Goal: Transaction & Acquisition: Purchase product/service

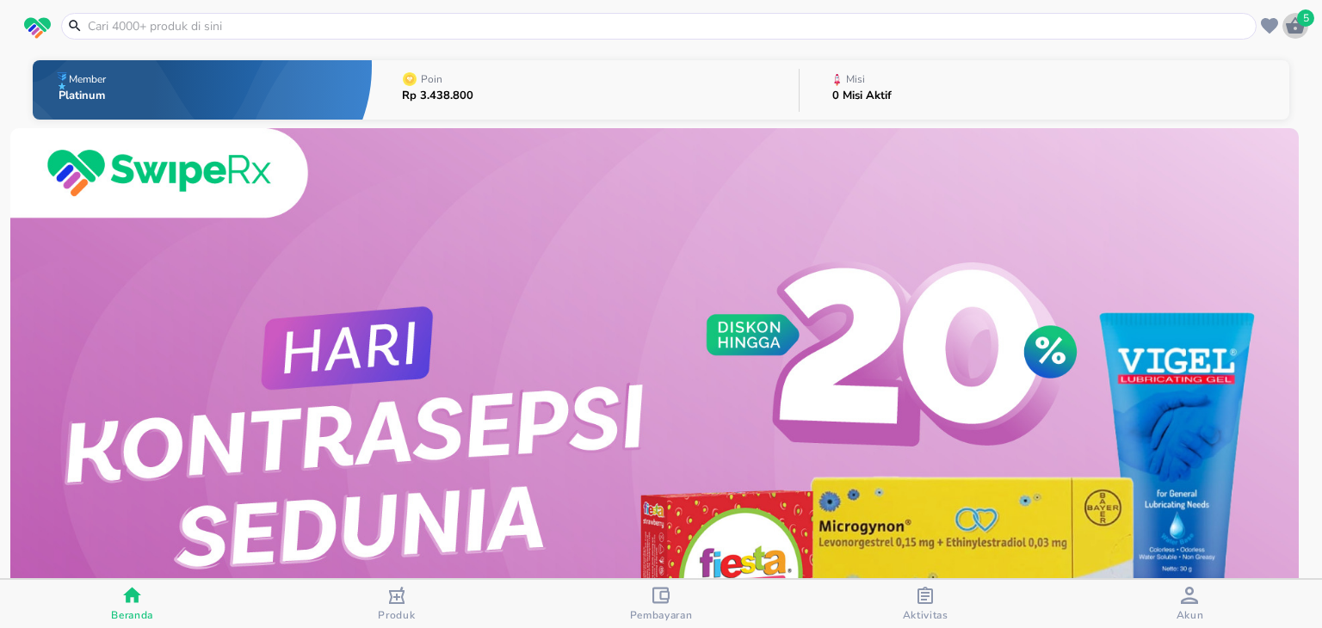
click at [1303, 25] on span "5" at bounding box center [1305, 17] width 17 height 17
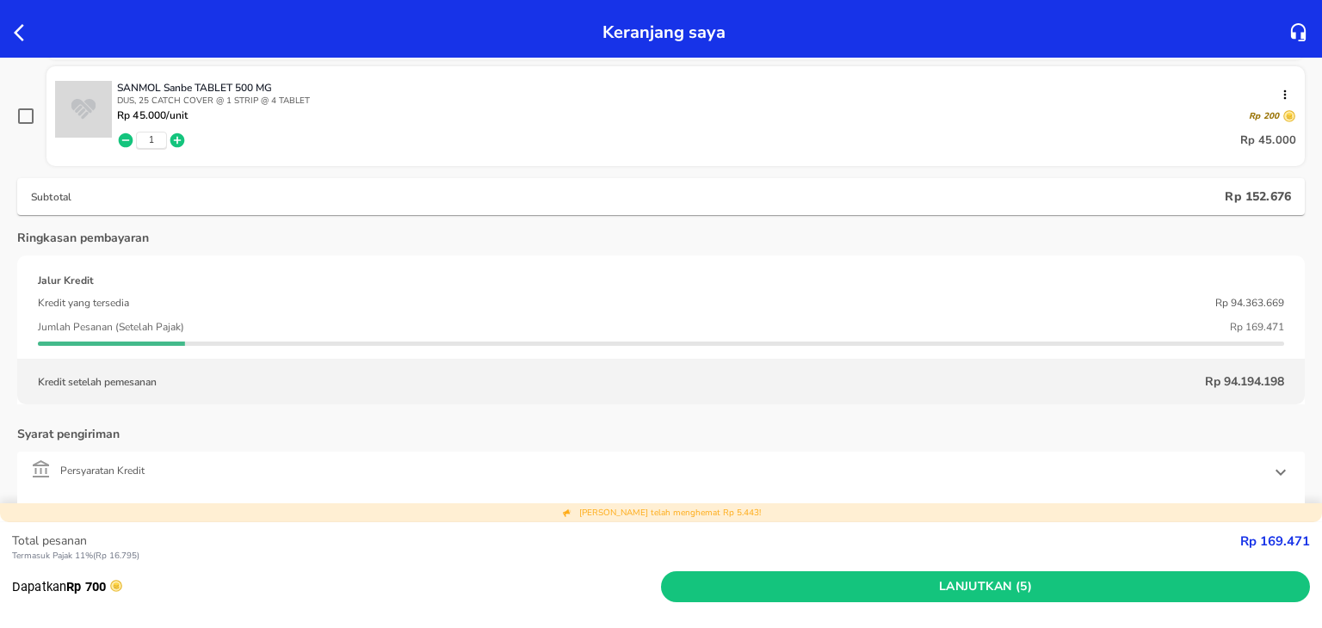
scroll to position [607, 0]
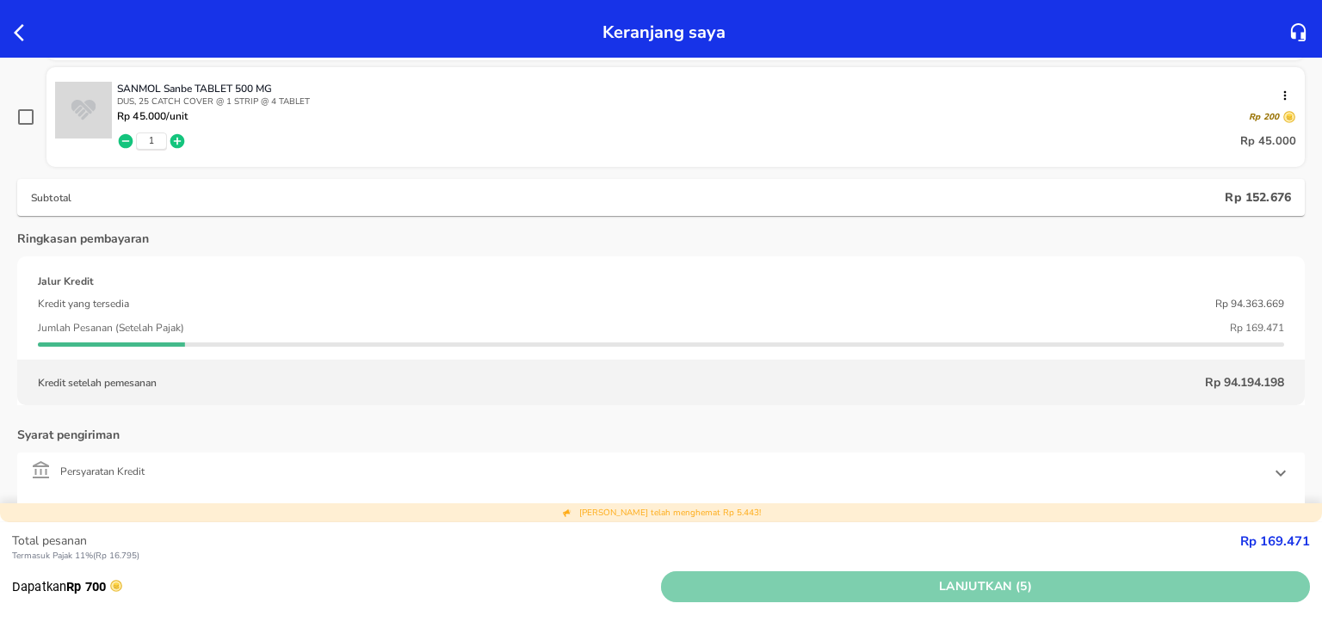
click at [749, 575] on button "Lanjutkan (5)" at bounding box center [985, 587] width 649 height 32
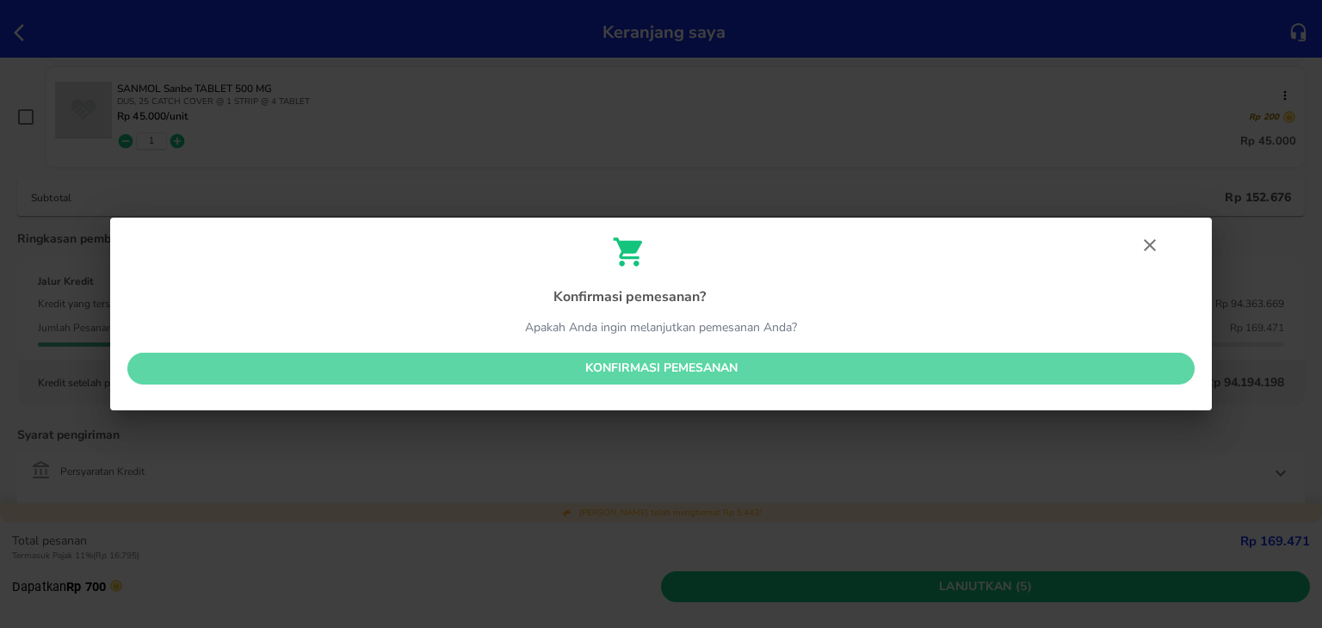
click at [687, 368] on span "Konfirmasi pemesanan" at bounding box center [660, 369] width 1039 height 22
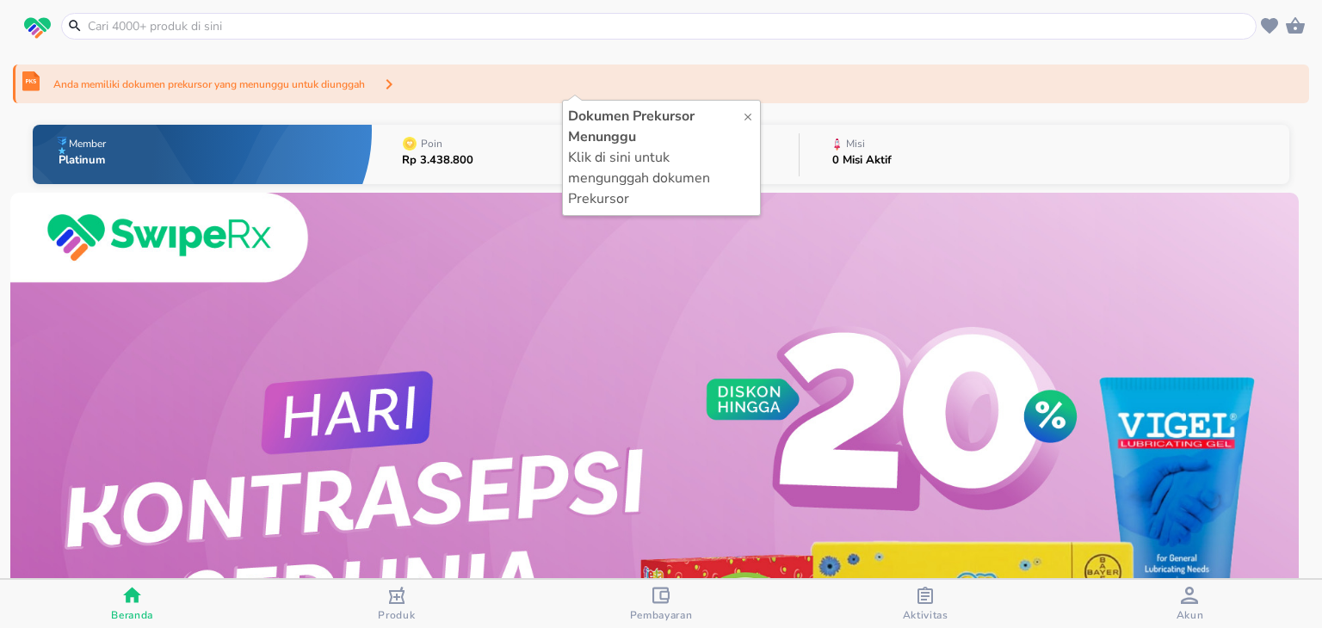
click at [768, 85] on div "Anda memiliki dokumen prekursor yang menunggu untuk diunggah" at bounding box center [661, 84] width 1296 height 39
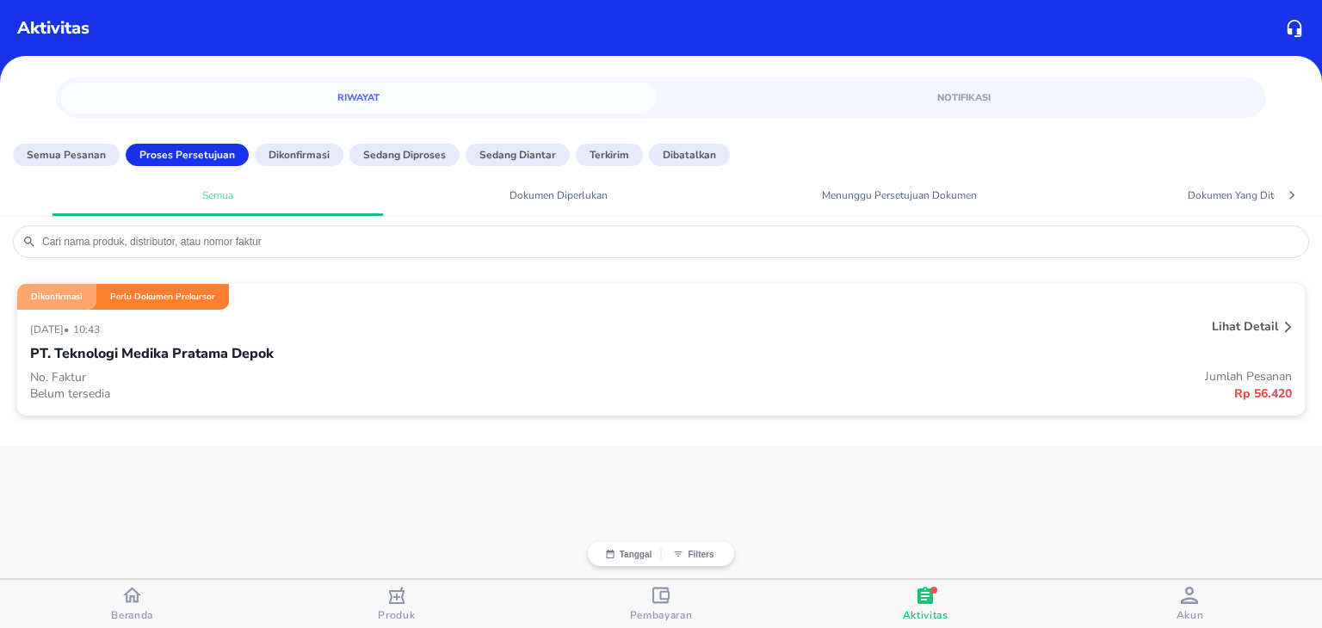
drag, startPoint x: 633, startPoint y: 273, endPoint x: 595, endPoint y: 332, distance: 70.4
click at [595, 332] on div "[DATE] • 10:43" at bounding box center [398, 328] width 736 height 21
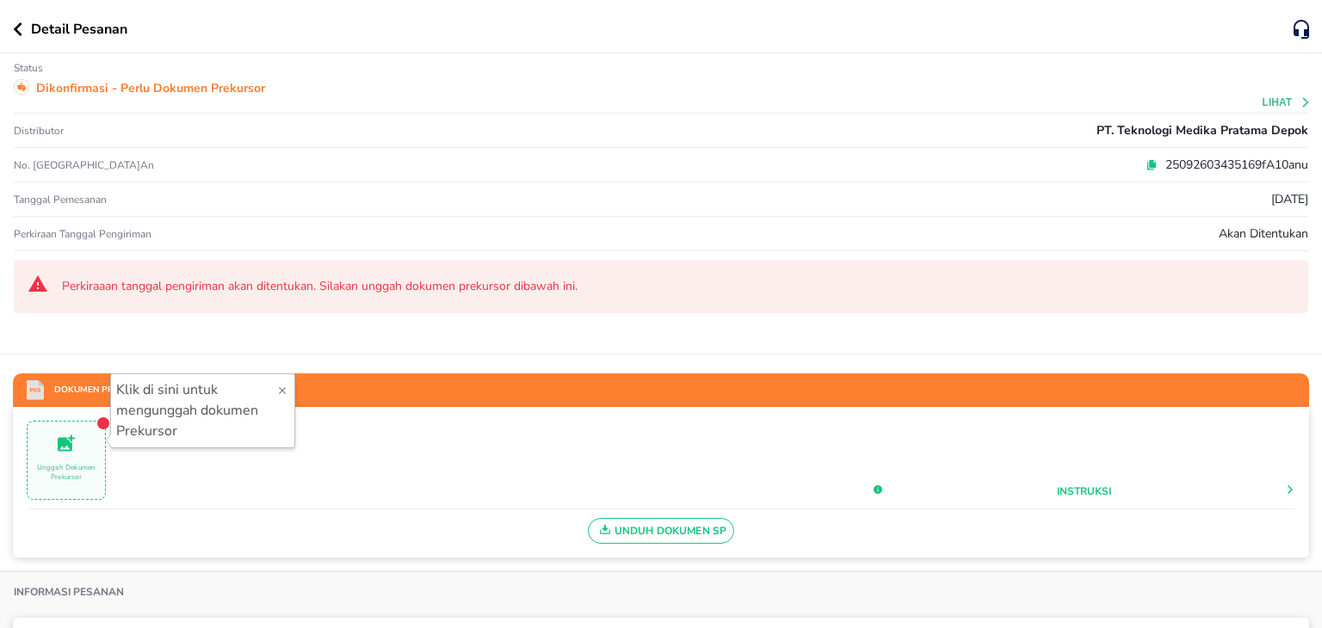
click at [1149, 163] on icon at bounding box center [1152, 163] width 7 height 8
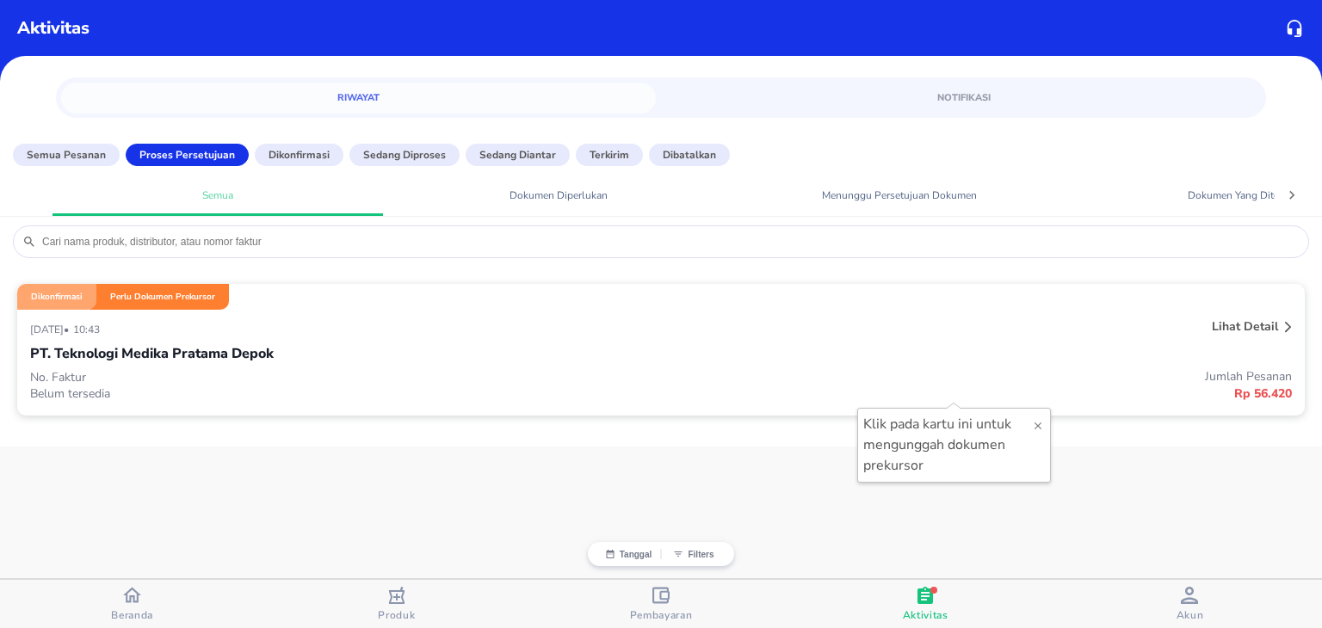
click at [564, 363] on div "PT. Teknologi Medika Pratama Depok" at bounding box center [660, 353] width 1261 height 29
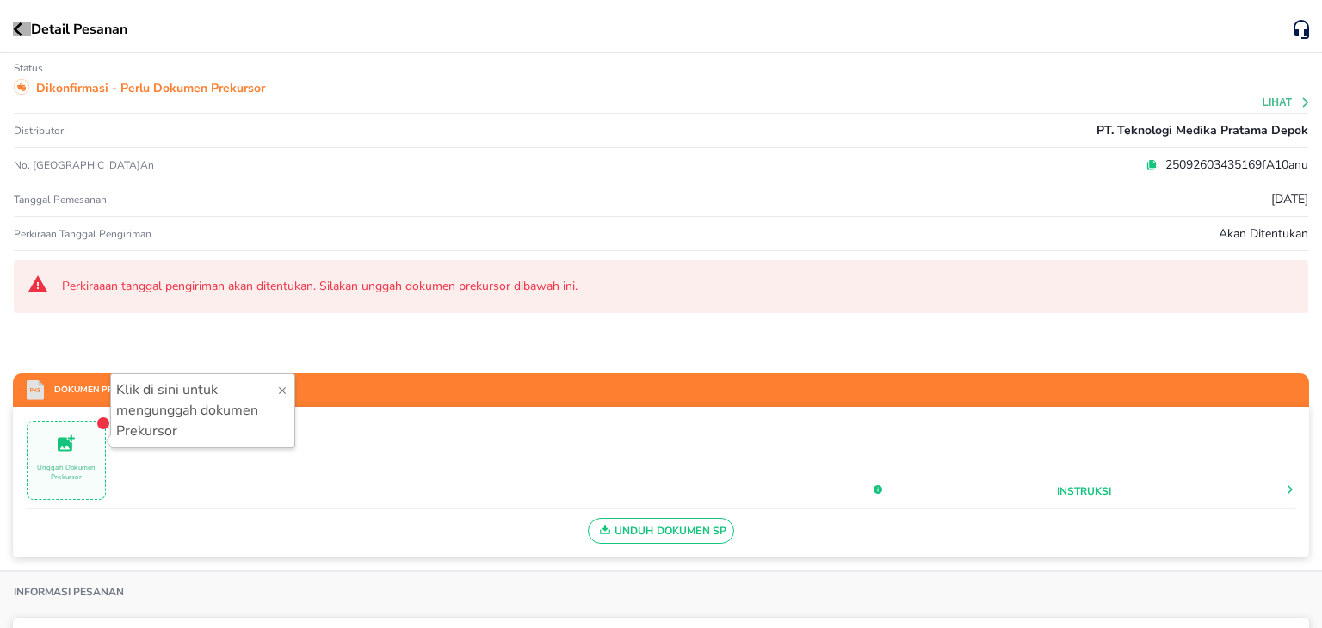
click at [24, 31] on button "button" at bounding box center [22, 29] width 18 height 14
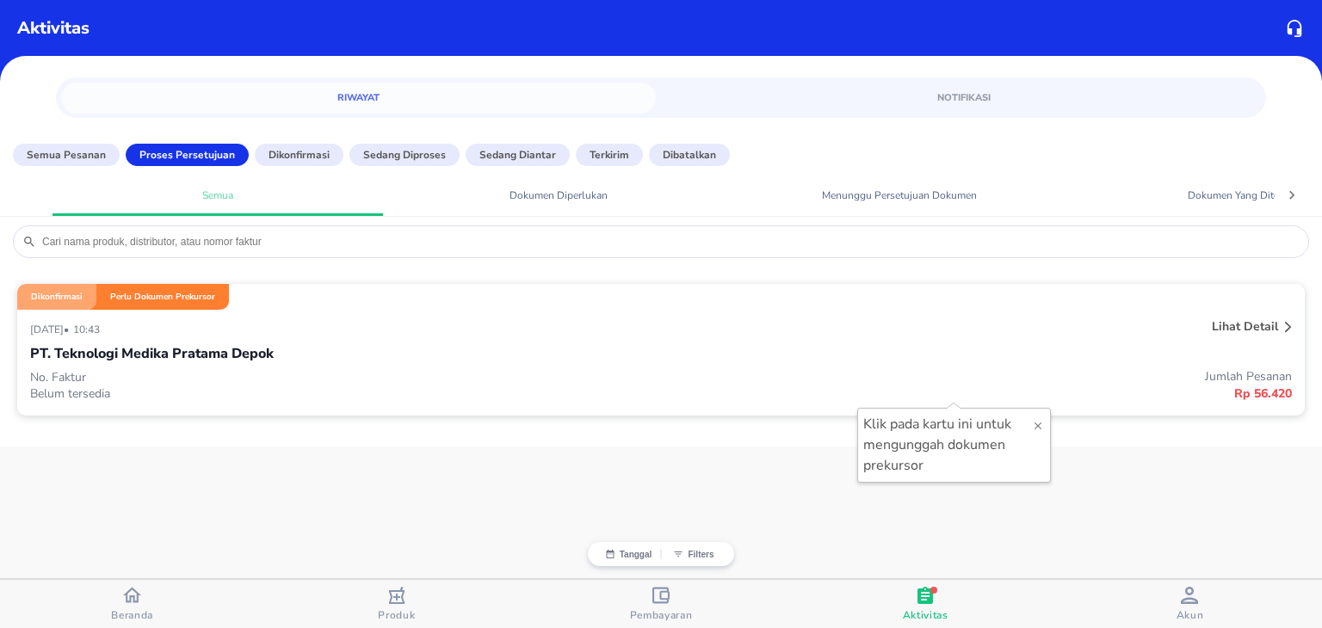
click at [641, 331] on div "[DATE] • 10:43" at bounding box center [398, 328] width 736 height 21
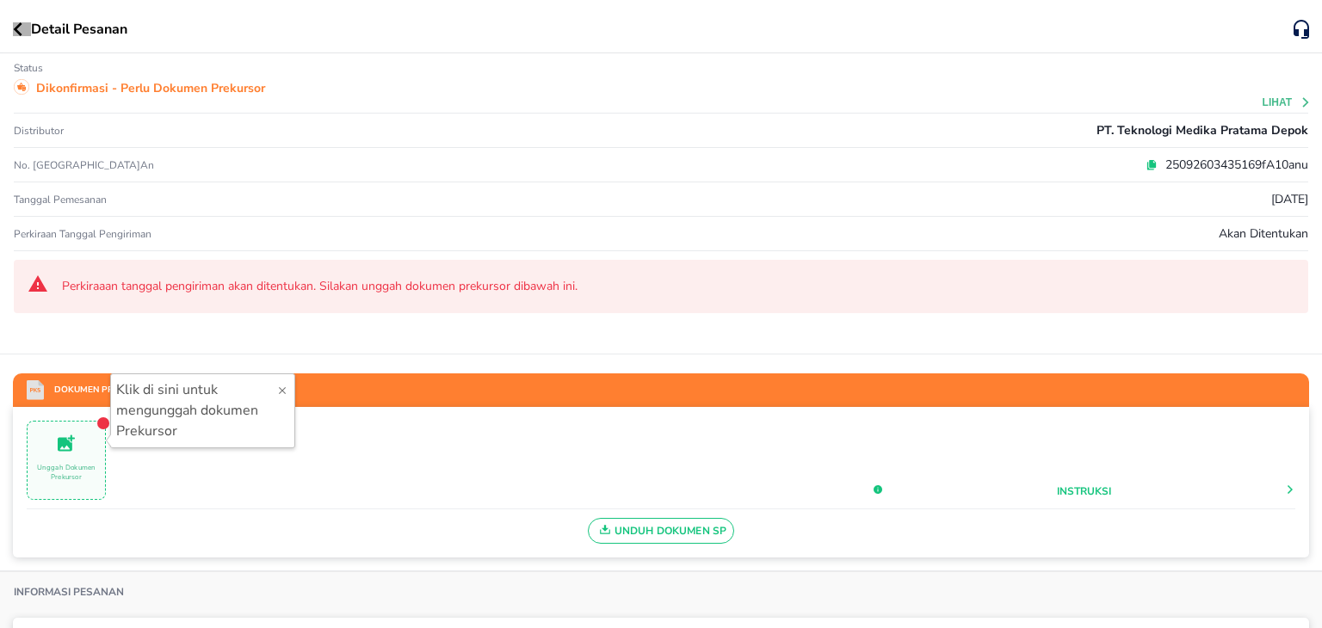
click at [24, 28] on button "button" at bounding box center [22, 29] width 18 height 14
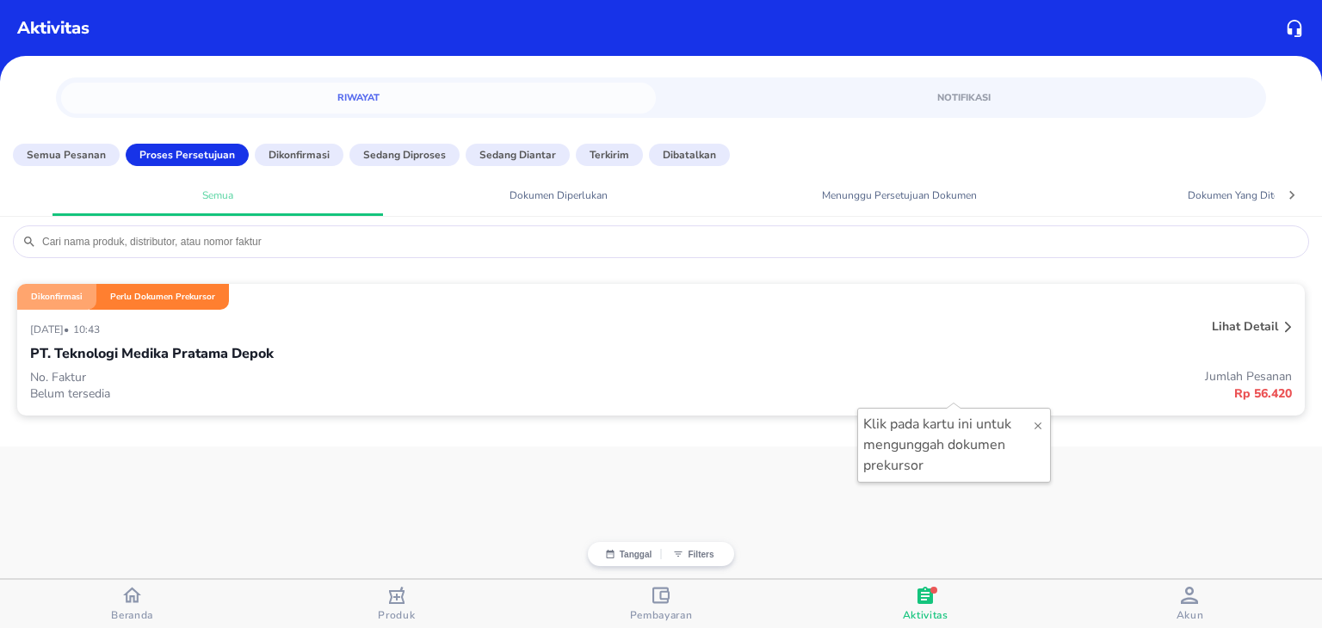
click at [949, 390] on p "Rp 56.420" at bounding box center [976, 394] width 631 height 18
